Goal: Task Accomplishment & Management: Use online tool/utility

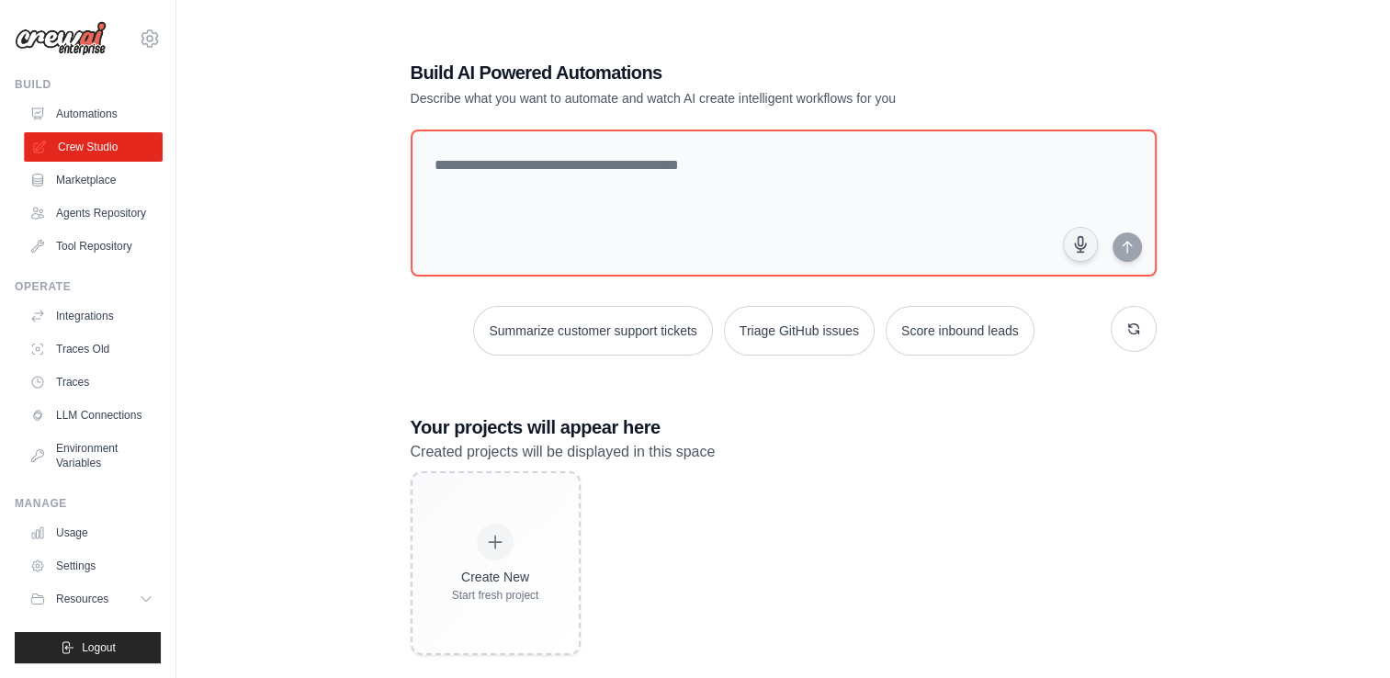
click at [74, 142] on link "Crew Studio" at bounding box center [93, 146] width 139 height 29
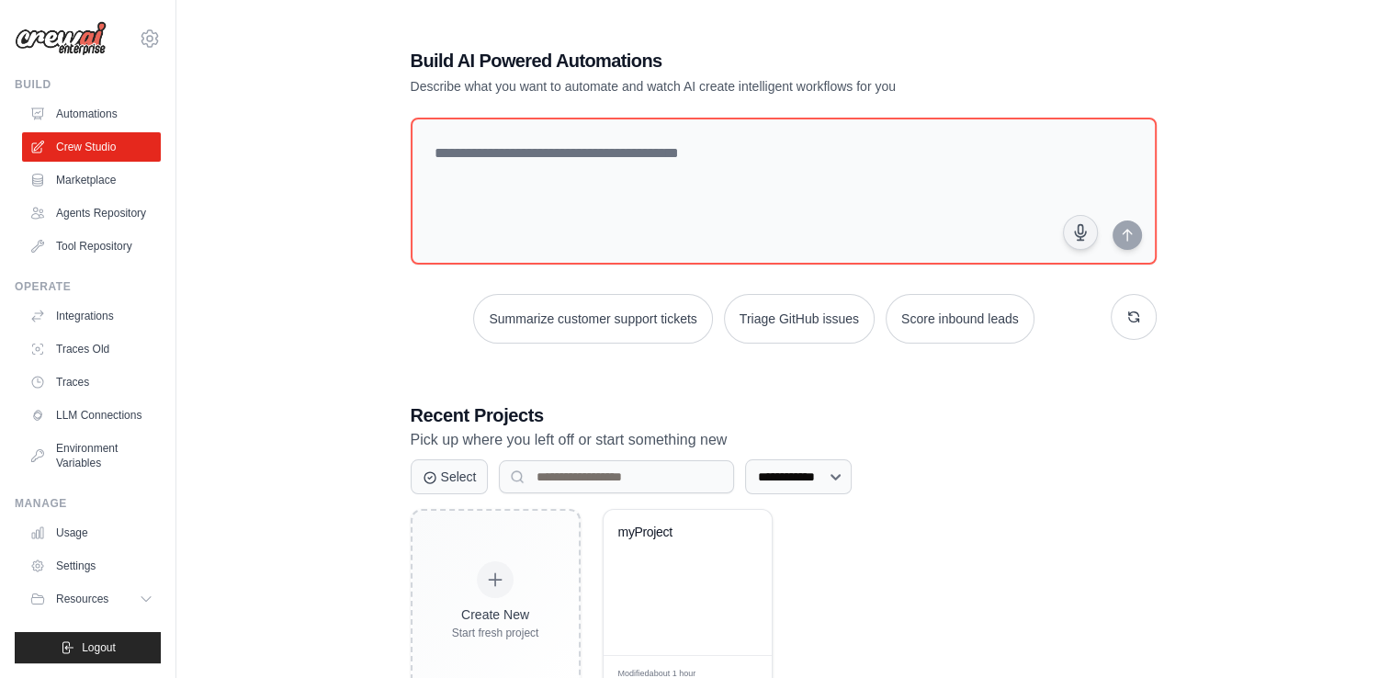
scroll to position [61, 0]
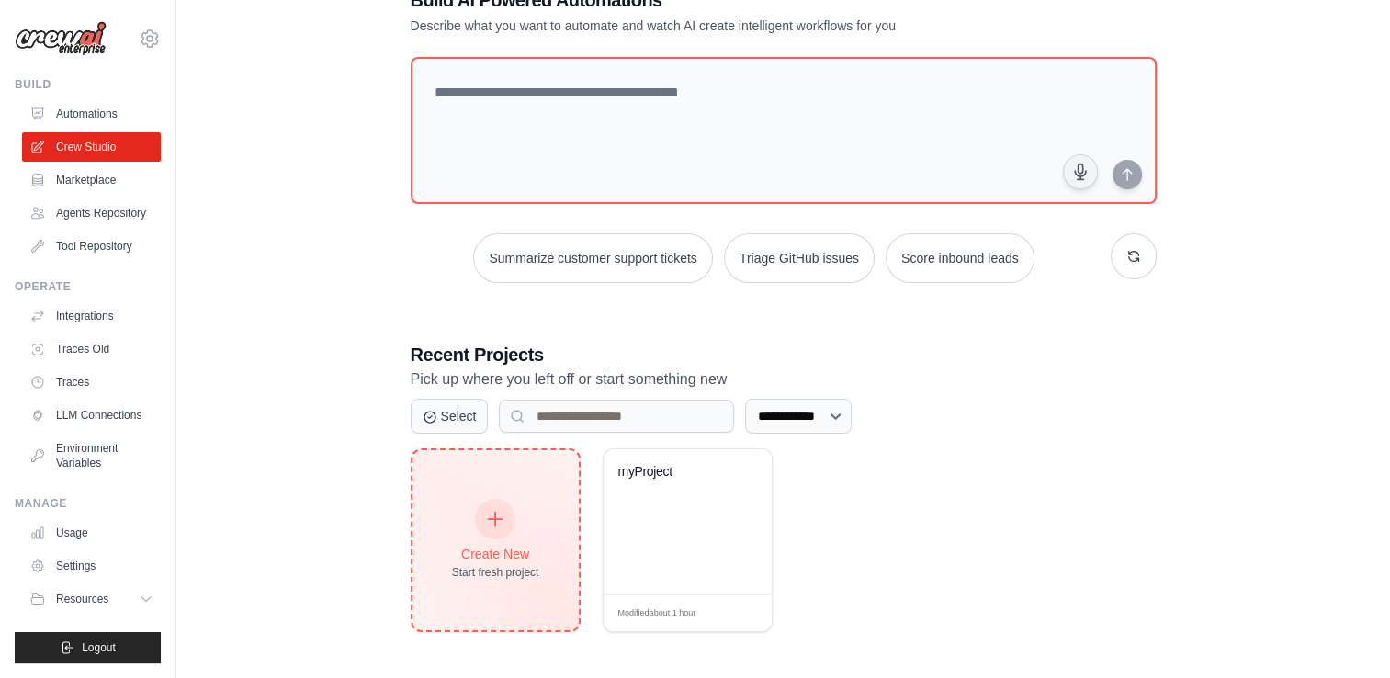
click at [503, 559] on div "Create New Start fresh project" at bounding box center [495, 540] width 87 height 79
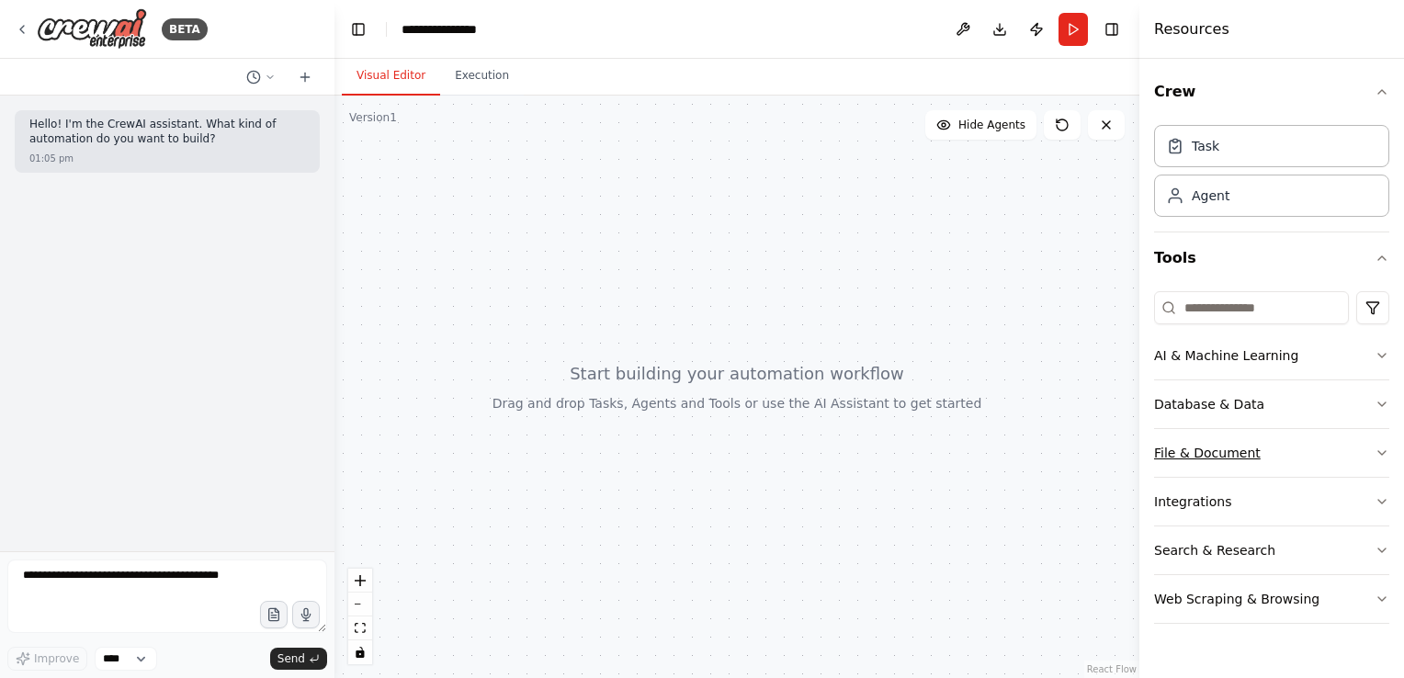
click at [1380, 455] on icon "button" at bounding box center [1382, 453] width 15 height 15
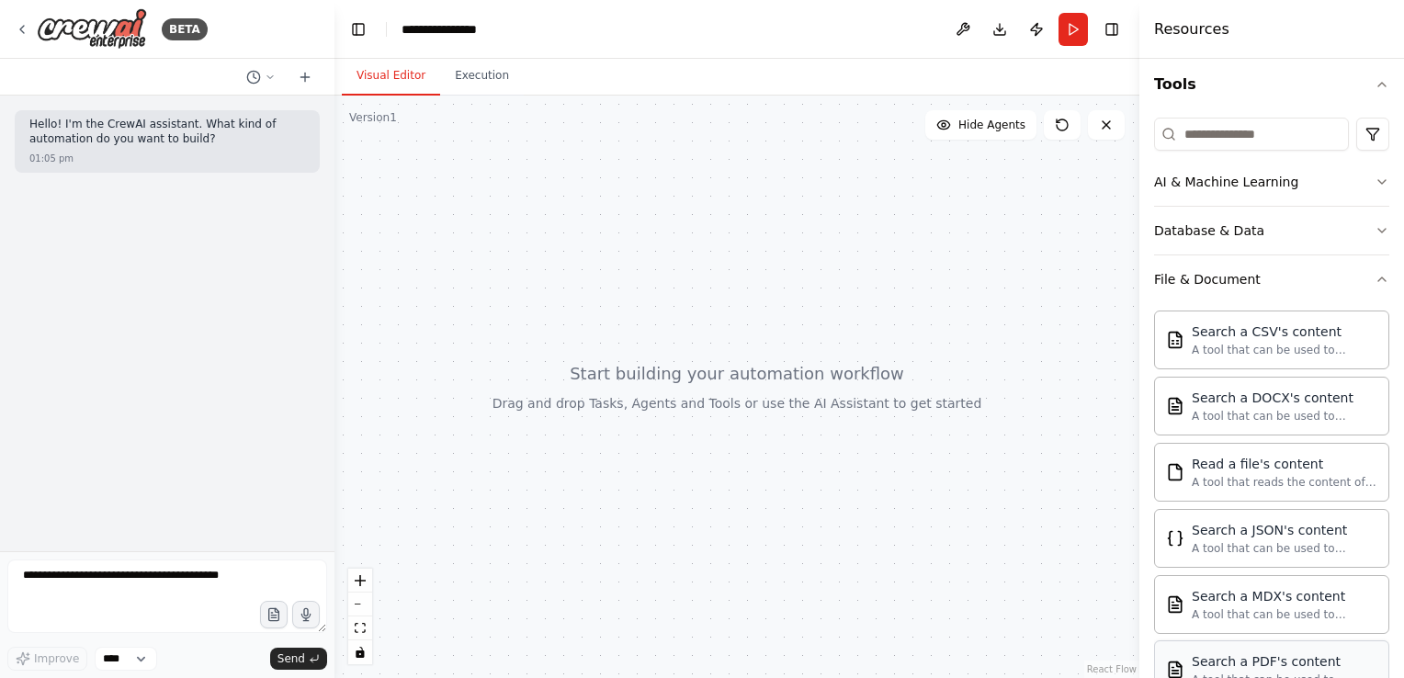
scroll to position [171, 0]
click at [1365, 289] on button "File & Document" at bounding box center [1271, 282] width 235 height 48
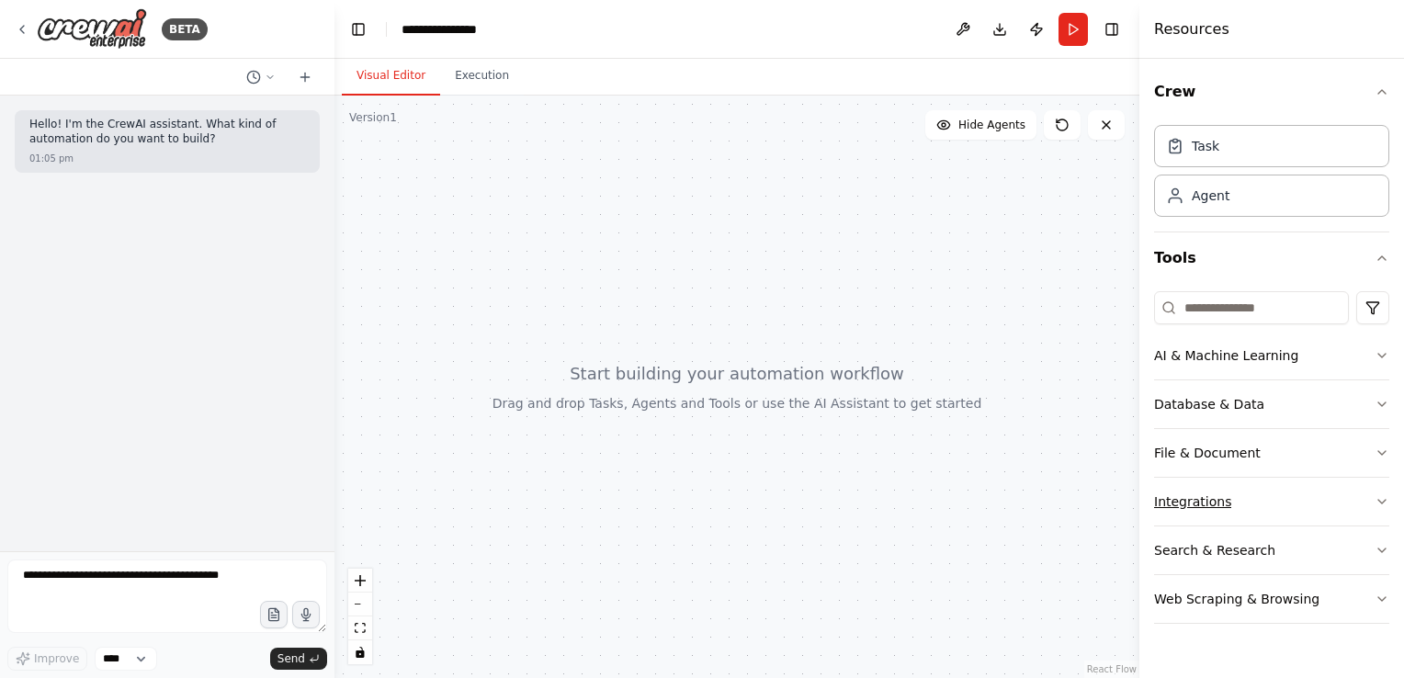
click at [1384, 500] on icon "button" at bounding box center [1381, 502] width 7 height 4
click at [1366, 265] on button "Tools" at bounding box center [1271, 258] width 235 height 51
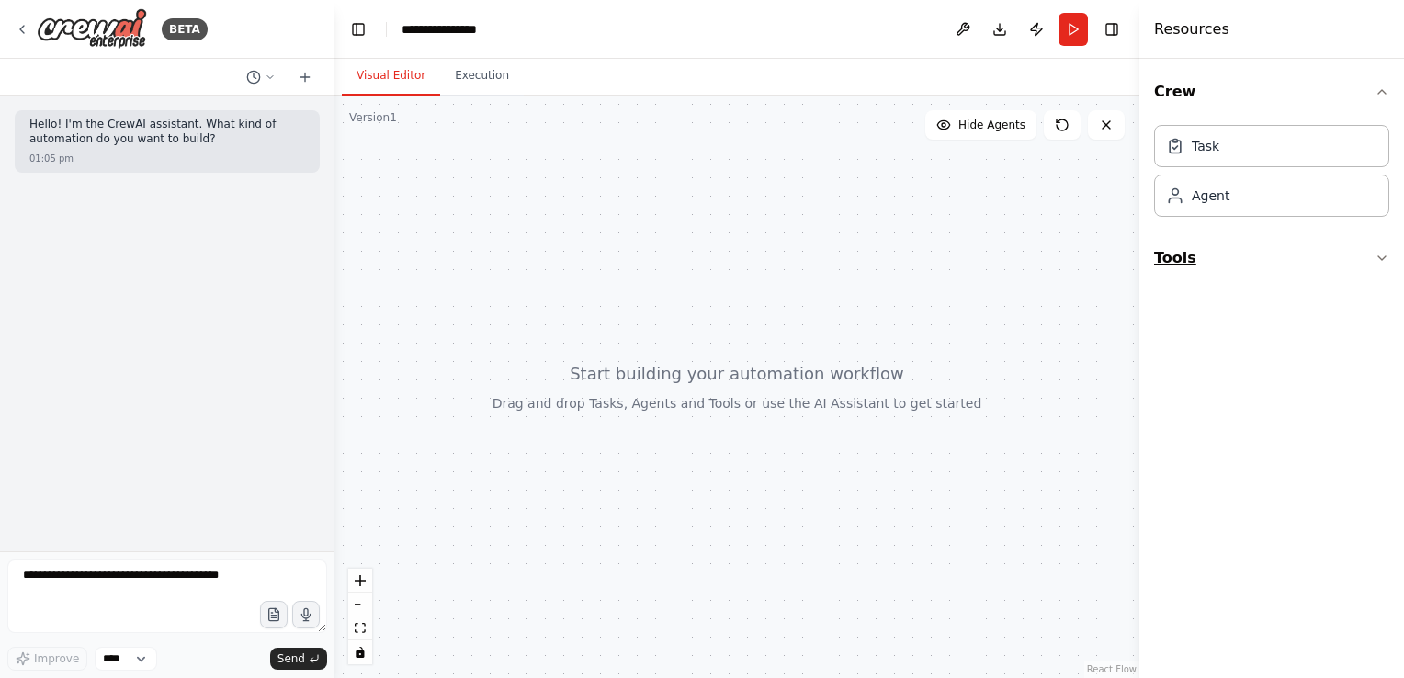
click at [1378, 260] on icon "button" at bounding box center [1382, 258] width 15 height 15
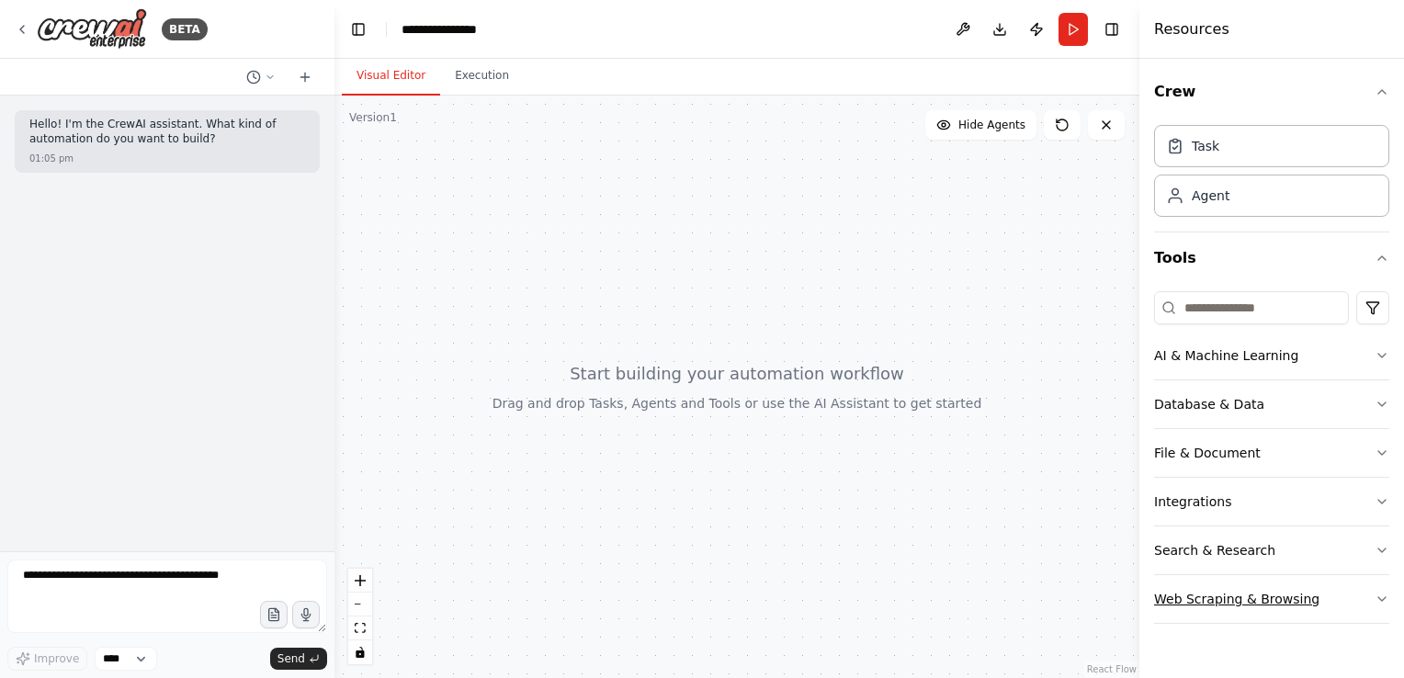
click at [1381, 600] on icon "button" at bounding box center [1382, 599] width 15 height 15
click at [1378, 259] on icon "button" at bounding box center [1381, 258] width 7 height 4
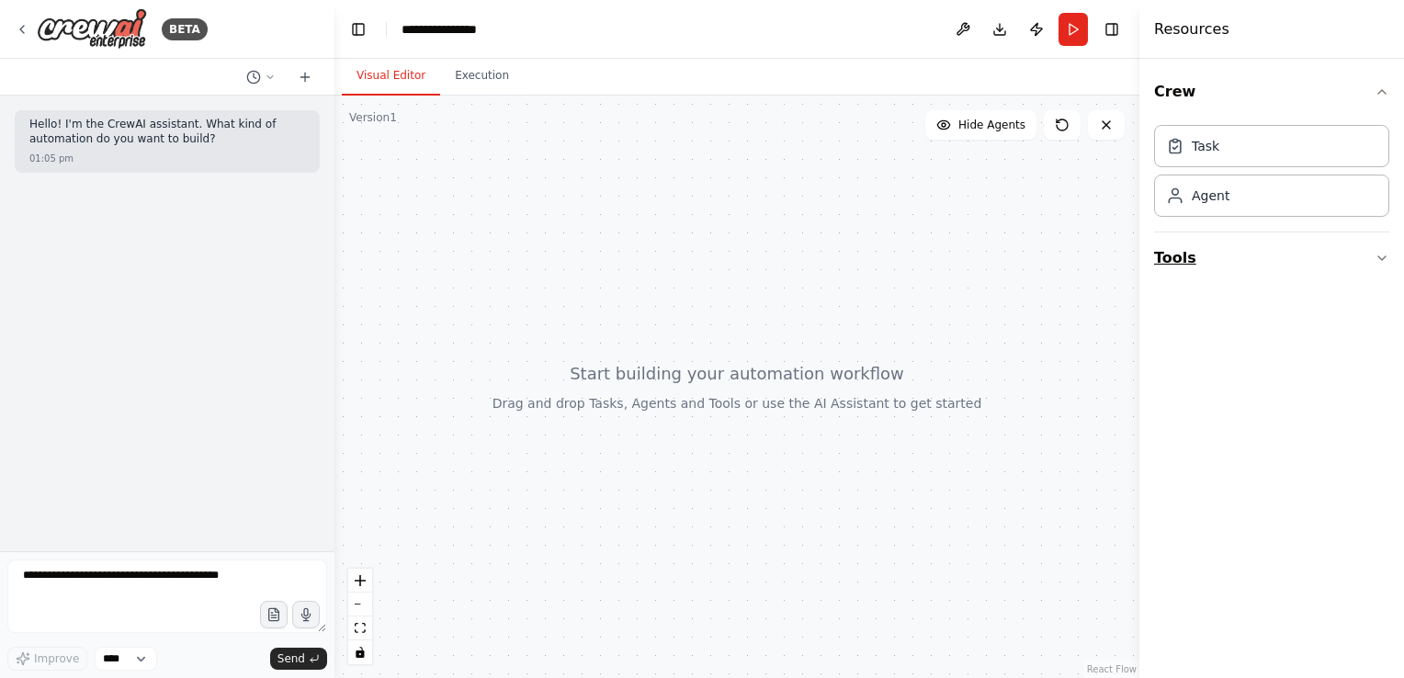
click at [1385, 252] on icon "button" at bounding box center [1382, 258] width 15 height 15
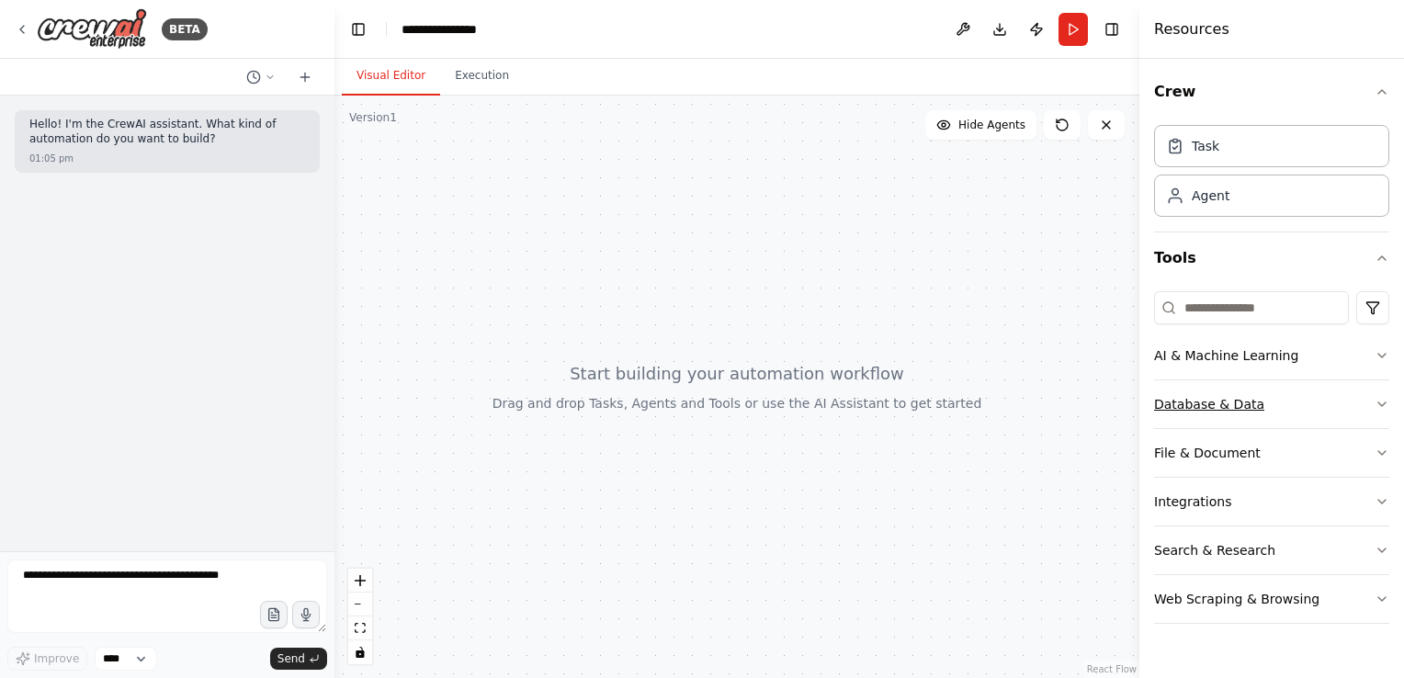
click at [1382, 397] on icon "button" at bounding box center [1382, 404] width 15 height 15
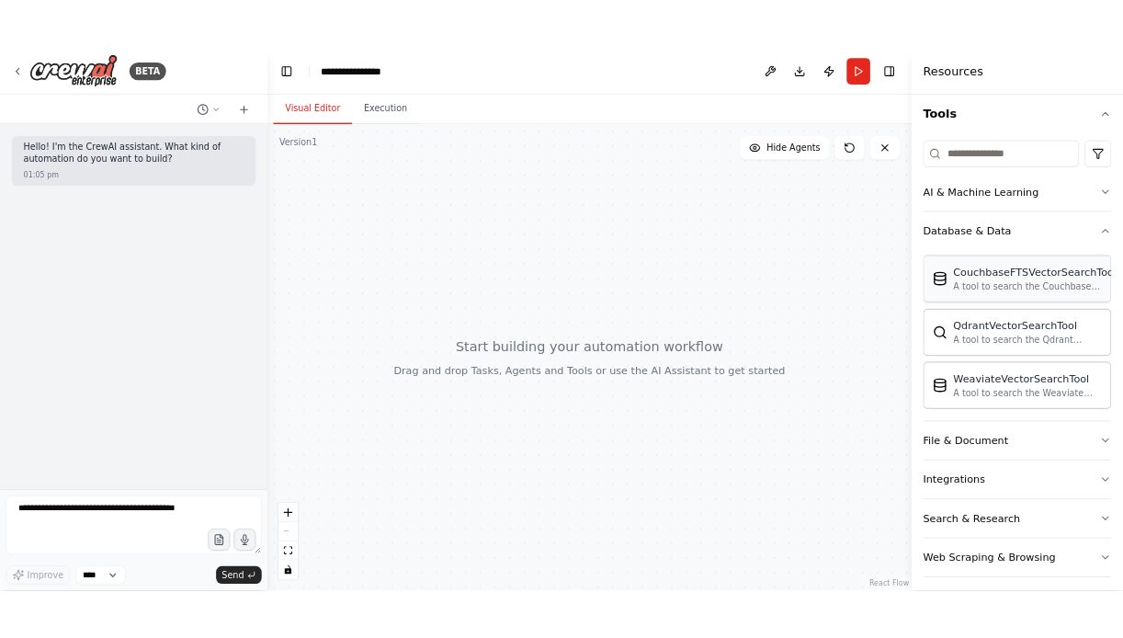
scroll to position [185, 0]
